Goal: Transaction & Acquisition: Purchase product/service

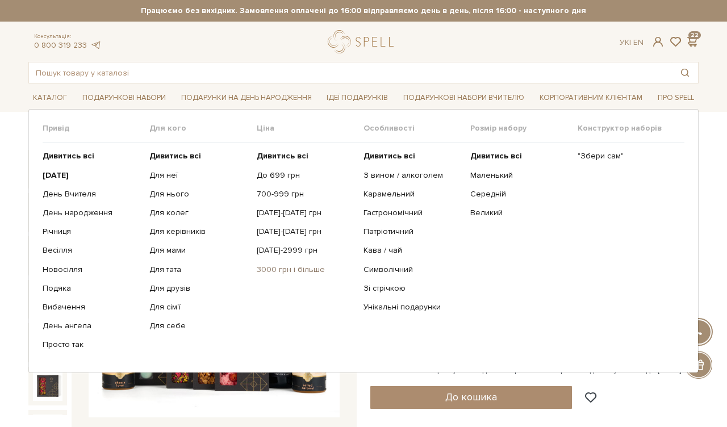
click at [285, 270] on link "3000 грн і більше" at bounding box center [306, 270] width 98 height 10
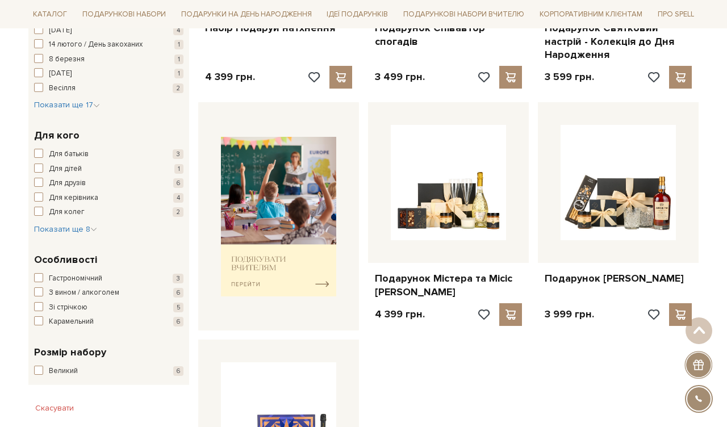
scroll to position [366, 0]
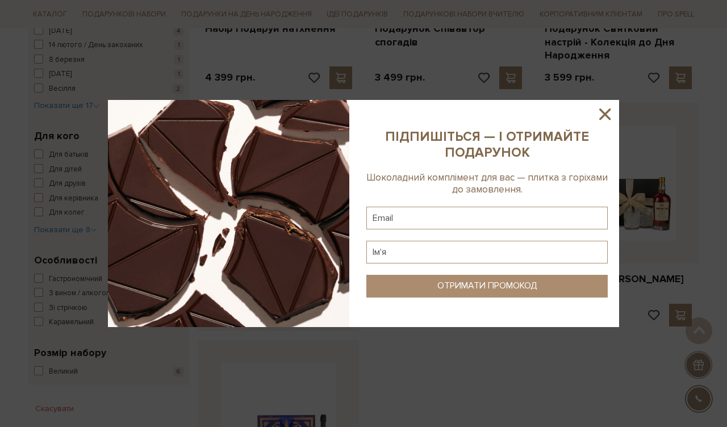
click at [605, 109] on icon at bounding box center [604, 114] width 19 height 19
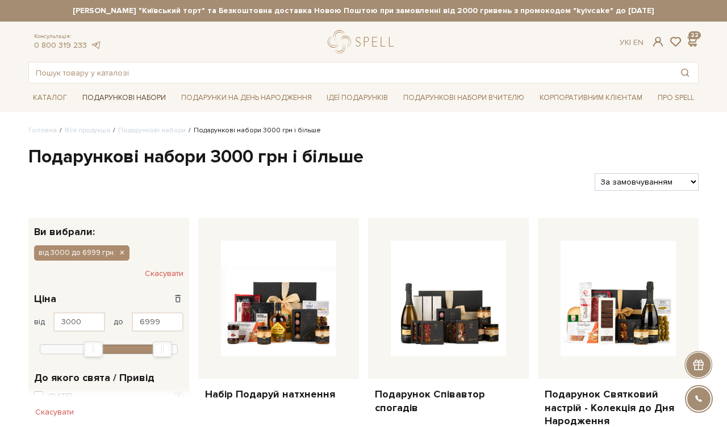
scroll to position [0, 0]
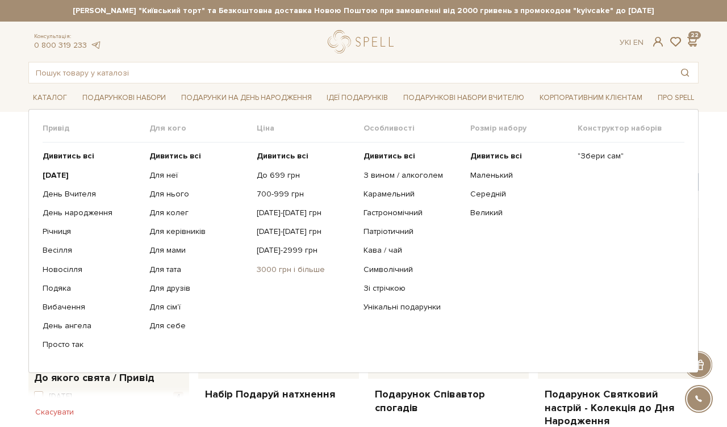
click at [268, 269] on link "3000 грн і більше" at bounding box center [306, 270] width 98 height 10
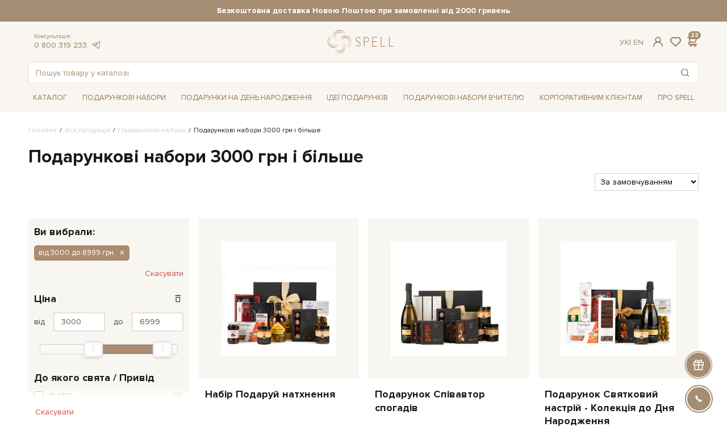
select select "https://spellchocolate.com/our-productions/podarunkovi-box/3000?sort=p.price&or…"
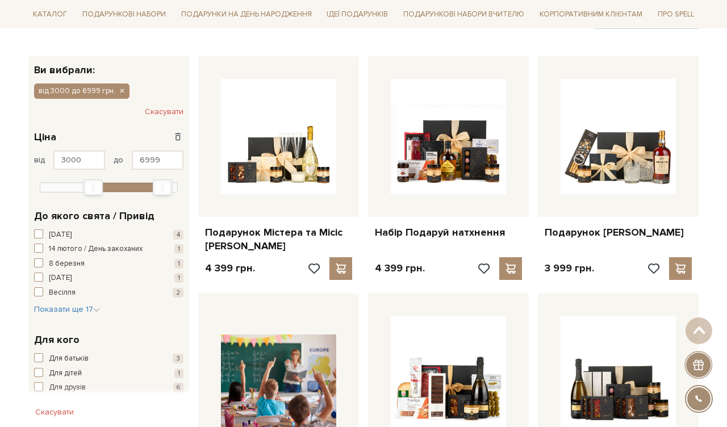
scroll to position [160, 0]
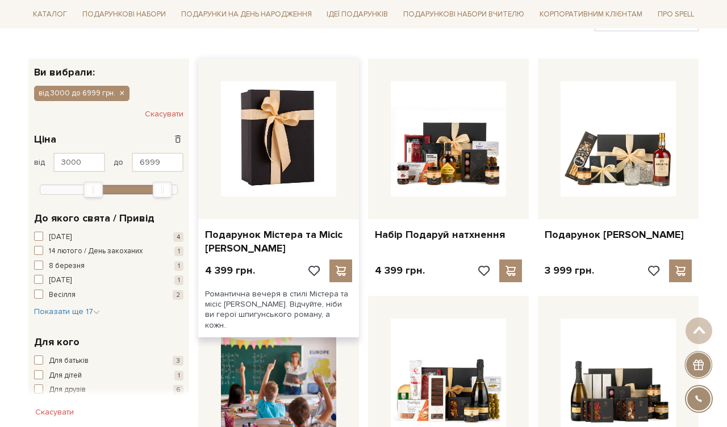
click at [305, 141] on img at bounding box center [278, 138] width 115 height 115
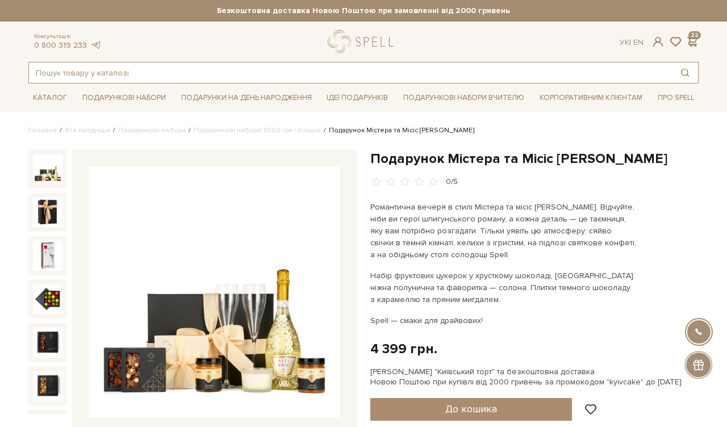
click at [195, 71] on input "text" at bounding box center [350, 72] width 643 height 20
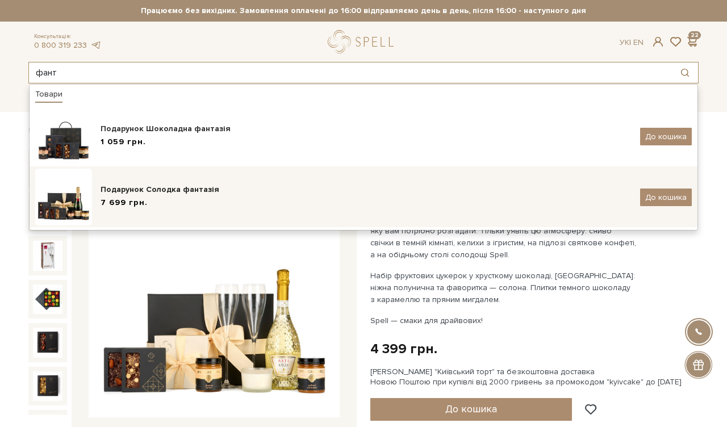
type input "фант"
click at [133, 195] on div "Подарунок Солодка фантазія" at bounding box center [366, 189] width 531 height 11
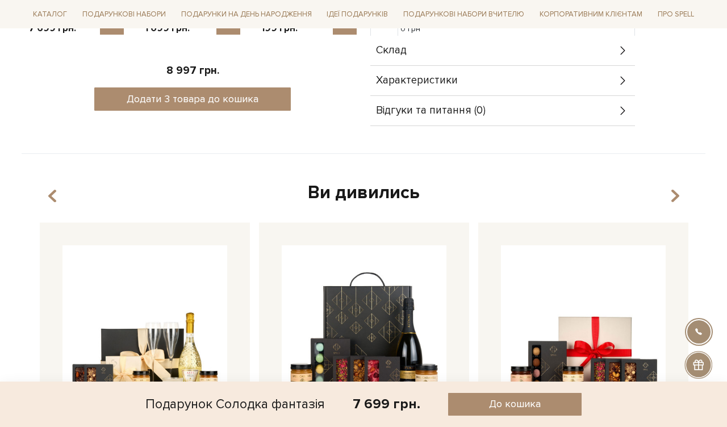
scroll to position [592, 0]
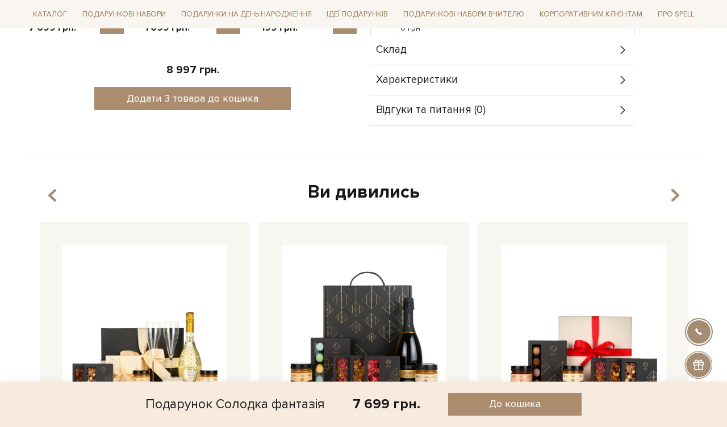
click at [623, 55] on icon at bounding box center [623, 50] width 12 height 12
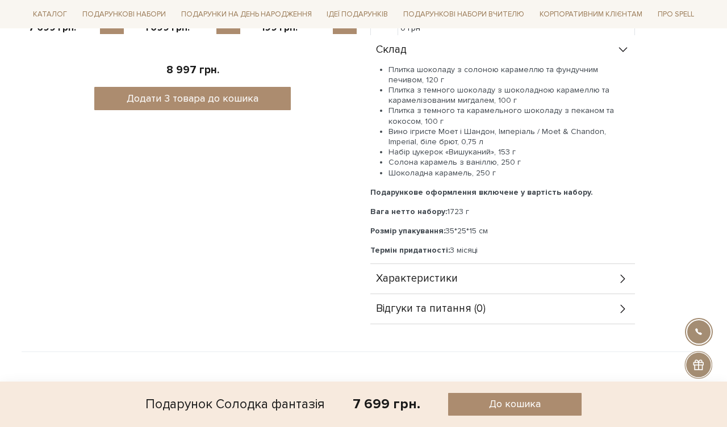
click at [616, 53] on div "Склад" at bounding box center [502, 50] width 265 height 30
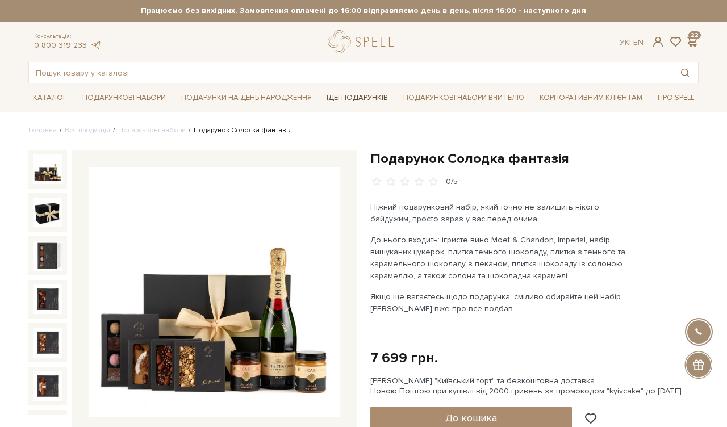
scroll to position [0, 0]
